Goal: Navigation & Orientation: Find specific page/section

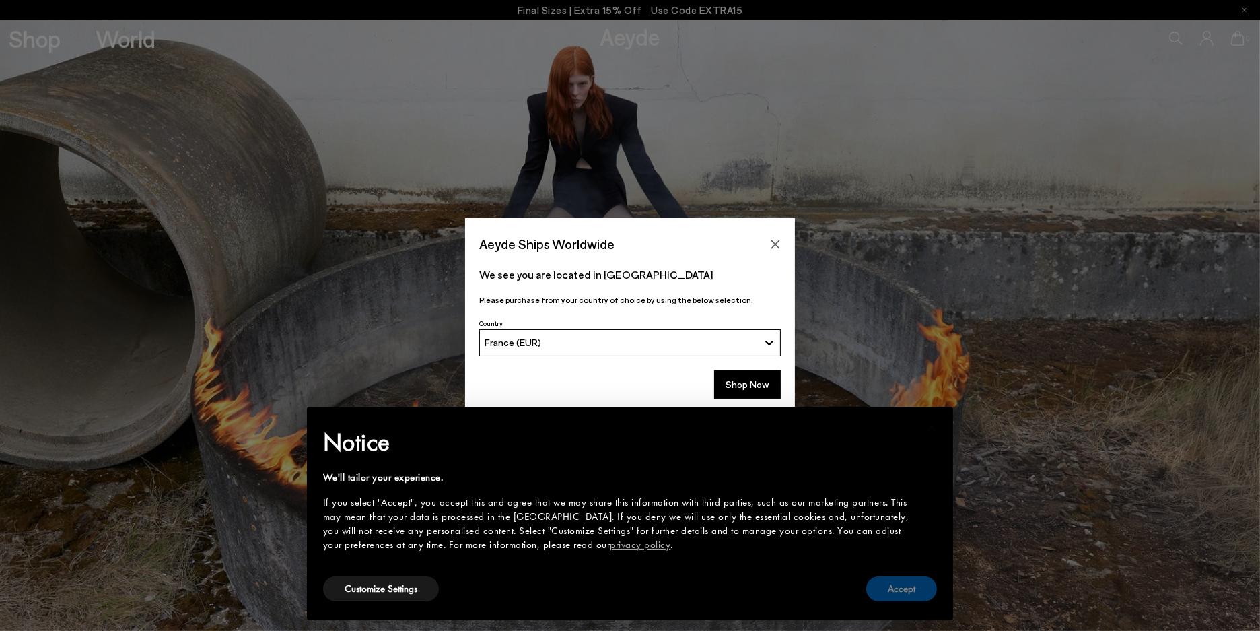
click at [903, 592] on button "Accept" at bounding box center [901, 588] width 71 height 25
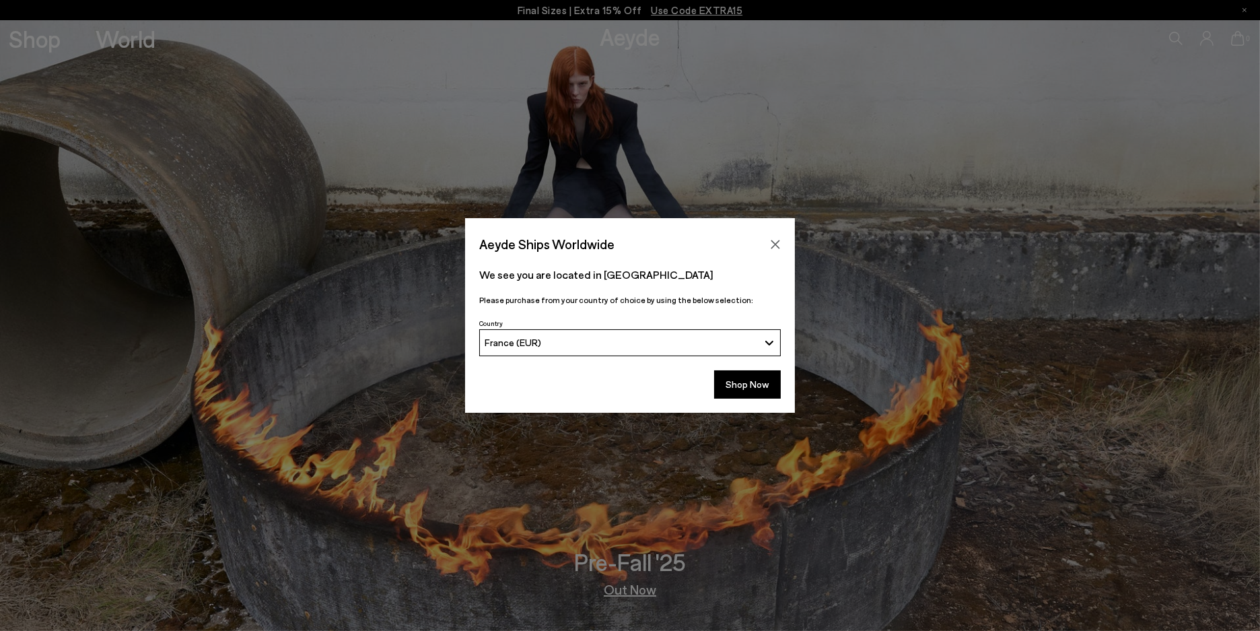
click at [769, 343] on button "France (EUR)" at bounding box center [630, 342] width 302 height 27
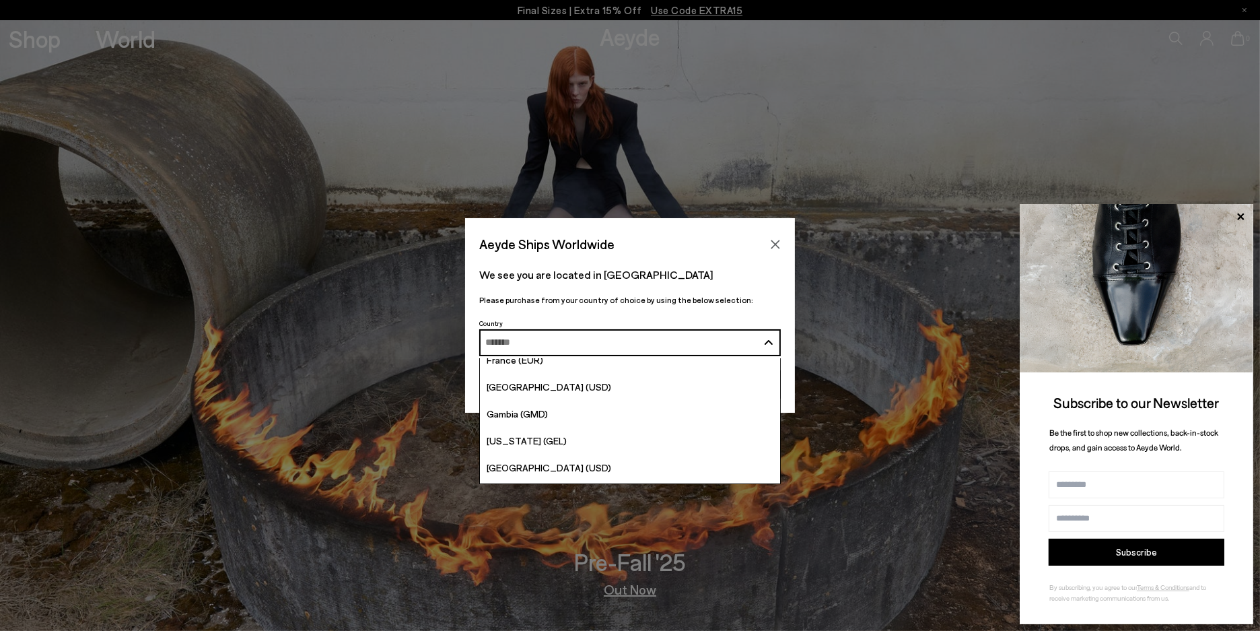
scroll to position [1777, 0]
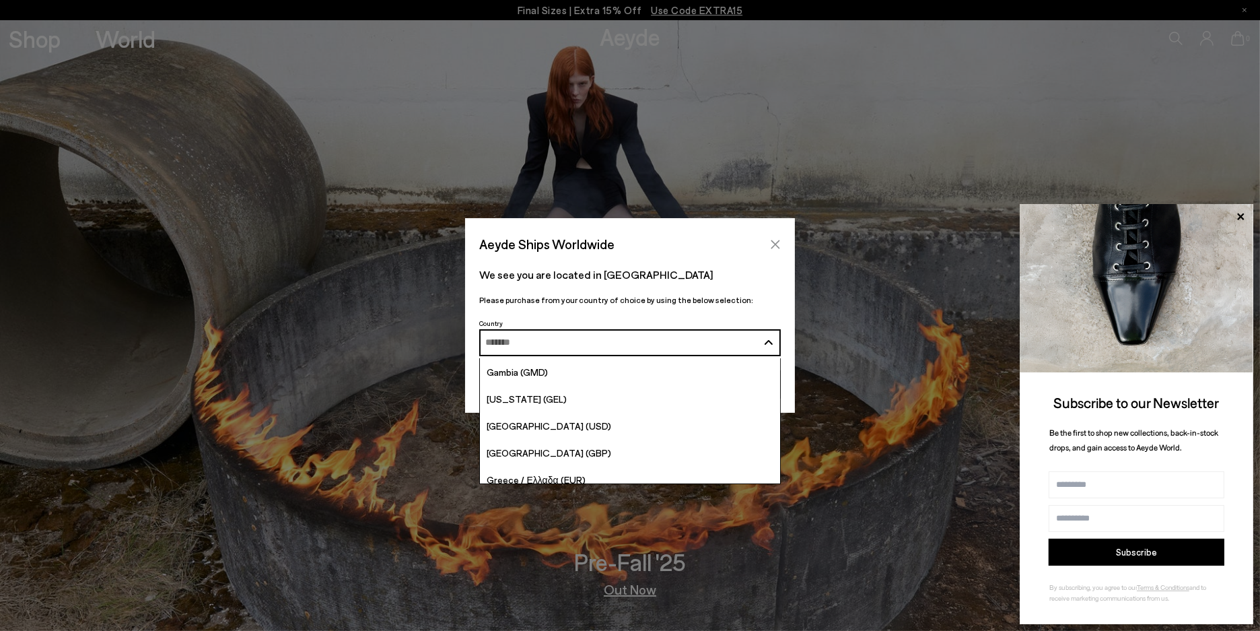
click at [777, 240] on icon "Close" at bounding box center [775, 244] width 9 height 9
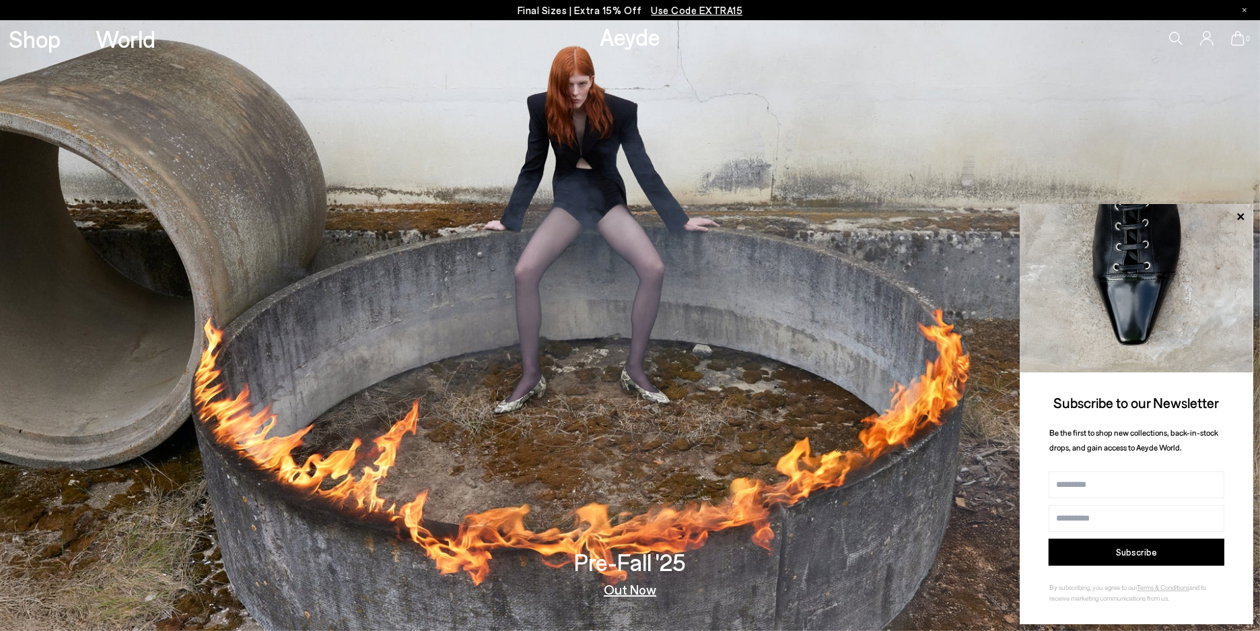
click at [628, 589] on link "Out Now" at bounding box center [630, 588] width 52 height 13
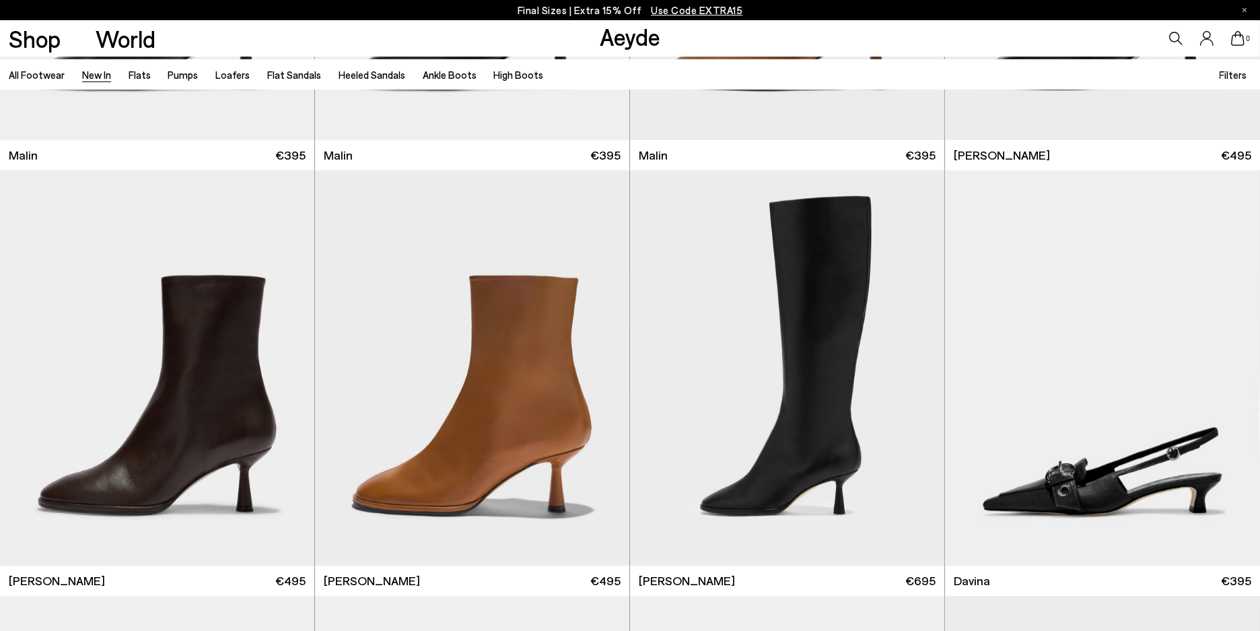
scroll to position [4606, 0]
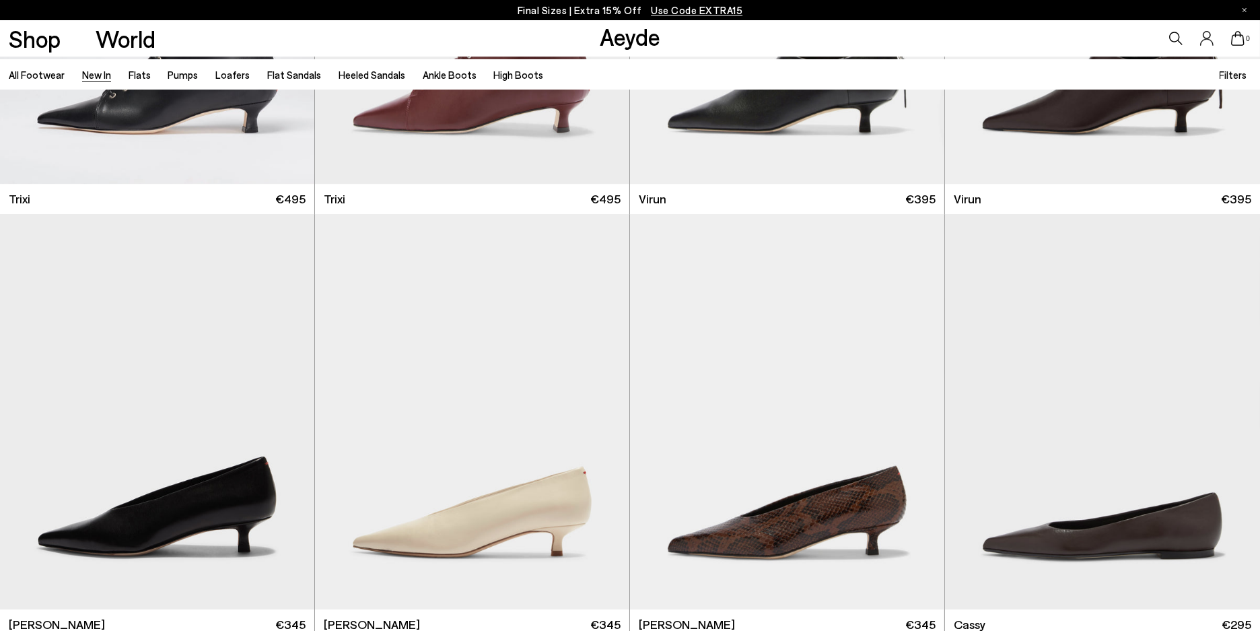
scroll to position [6271, 0]
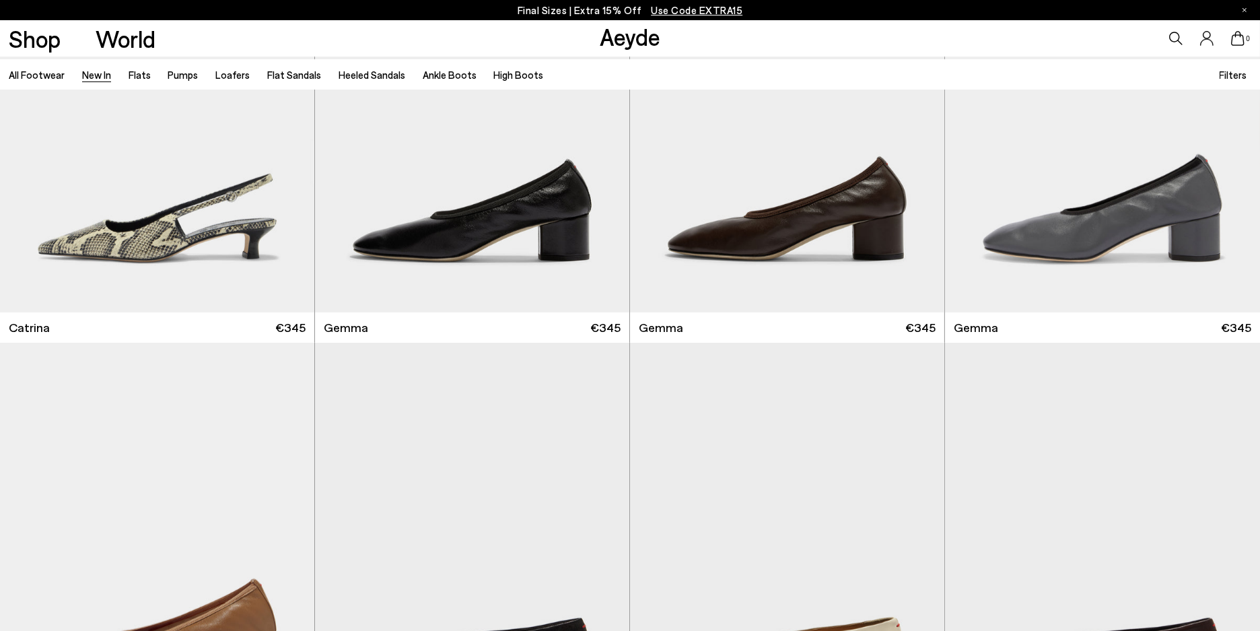
scroll to position [8854, 0]
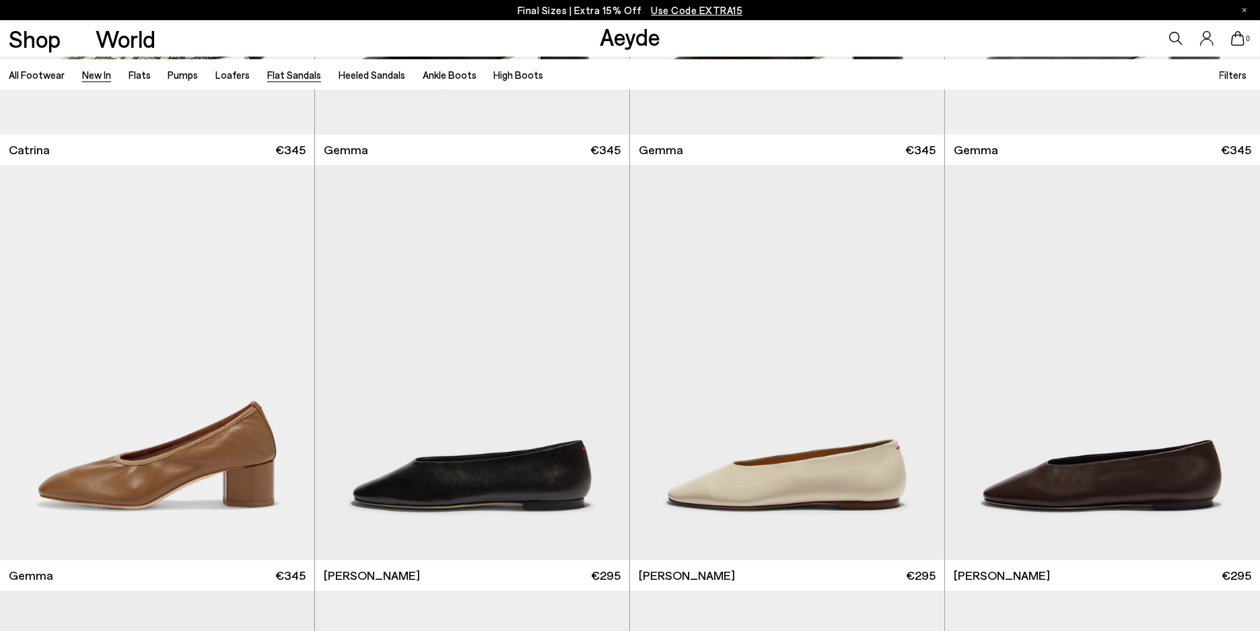
click at [276, 69] on link "Flat Sandals" at bounding box center [294, 75] width 54 height 12
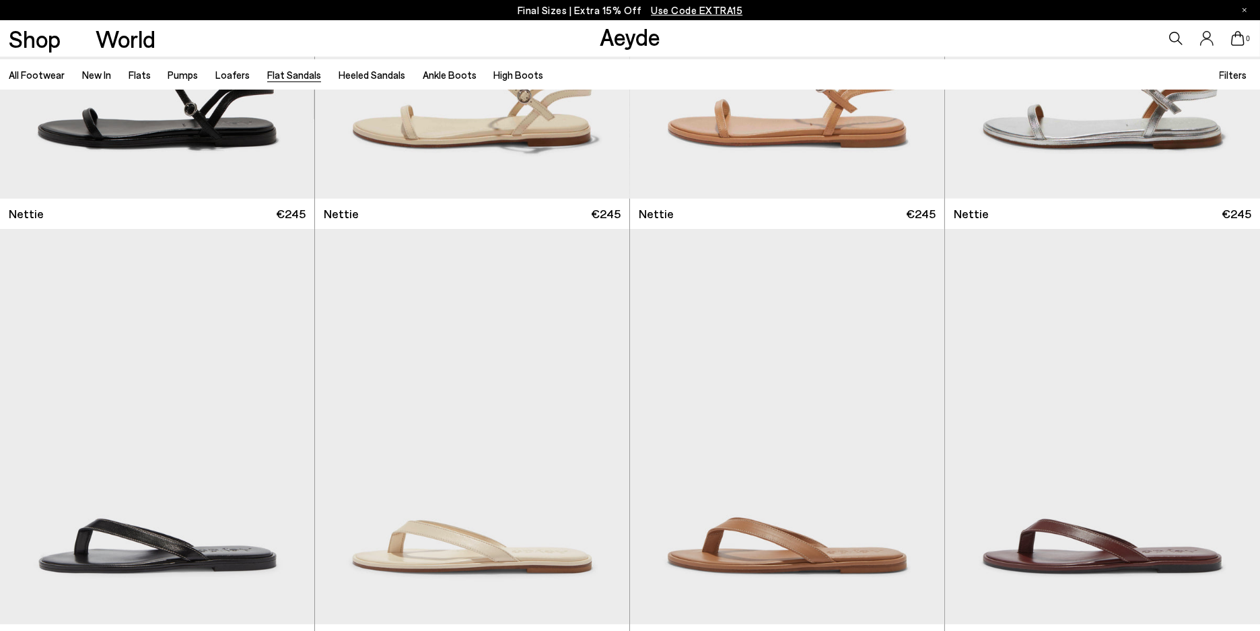
scroll to position [365, 0]
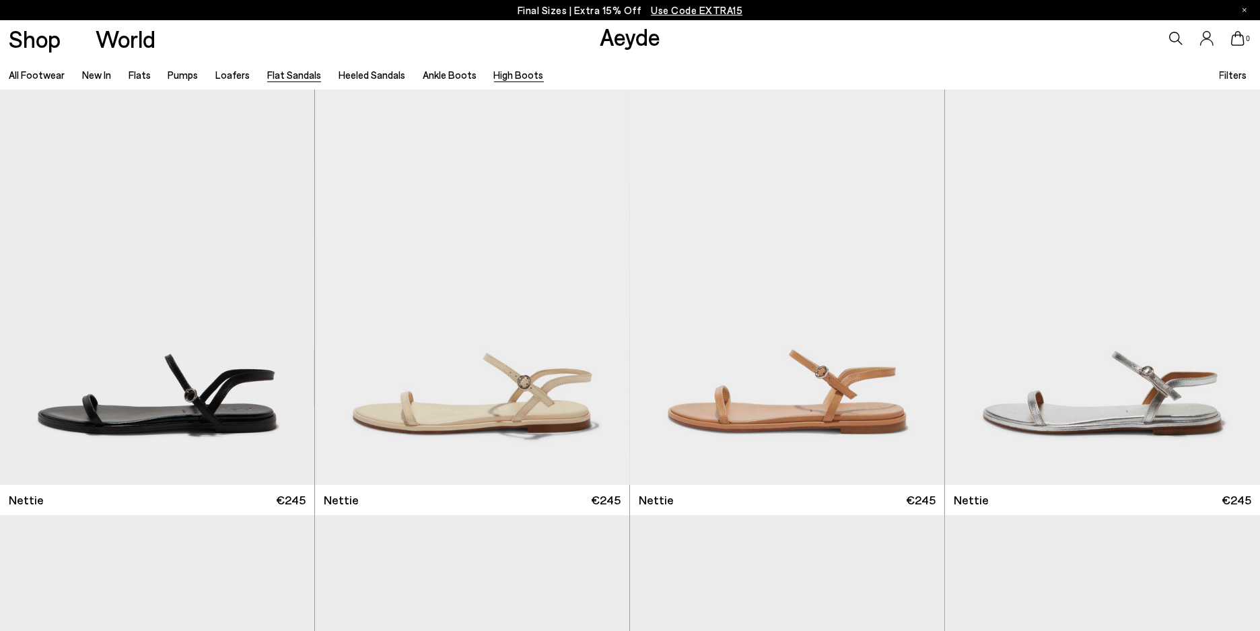
click at [496, 73] on link "High Boots" at bounding box center [519, 75] width 50 height 12
